Goal: Task Accomplishment & Management: Use online tool/utility

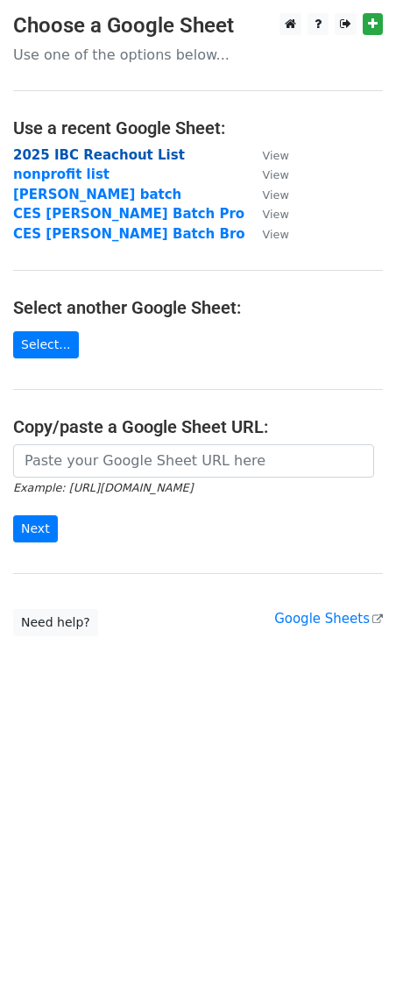
click at [96, 158] on strong "2025 IBC Reachout List" at bounding box center [99, 155] width 172 height 16
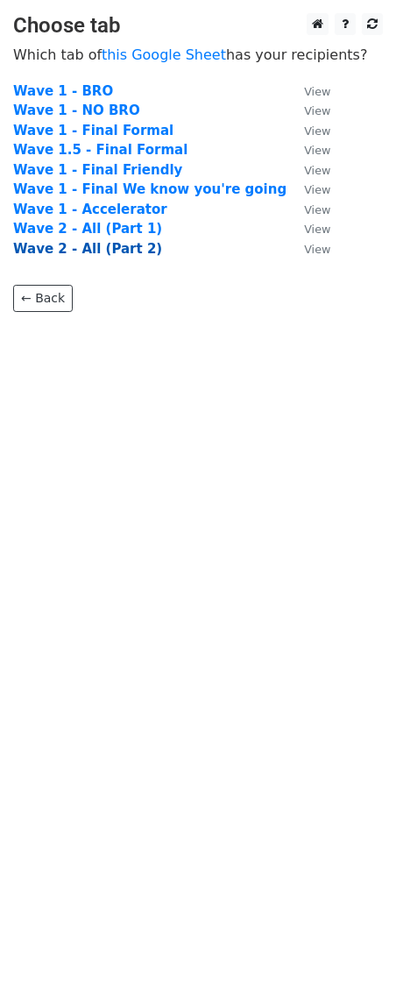
click at [97, 246] on strong "Wave 2 - All (Part 2)" at bounding box center [87, 249] width 149 height 16
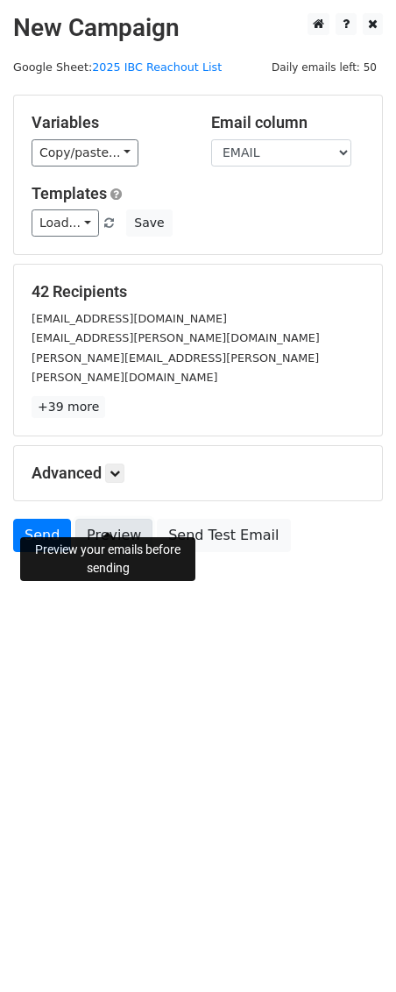
click at [101, 519] on link "Preview" at bounding box center [113, 535] width 77 height 33
